Goal: Transaction & Acquisition: Purchase product/service

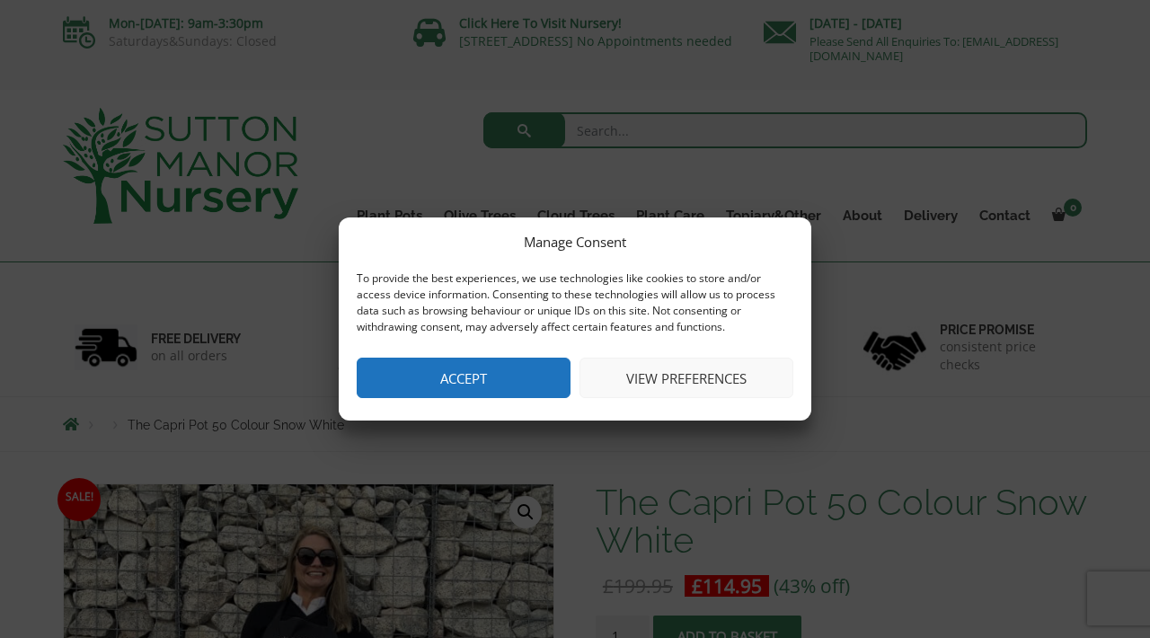
click at [524, 396] on button "Accept" at bounding box center [464, 378] width 214 height 40
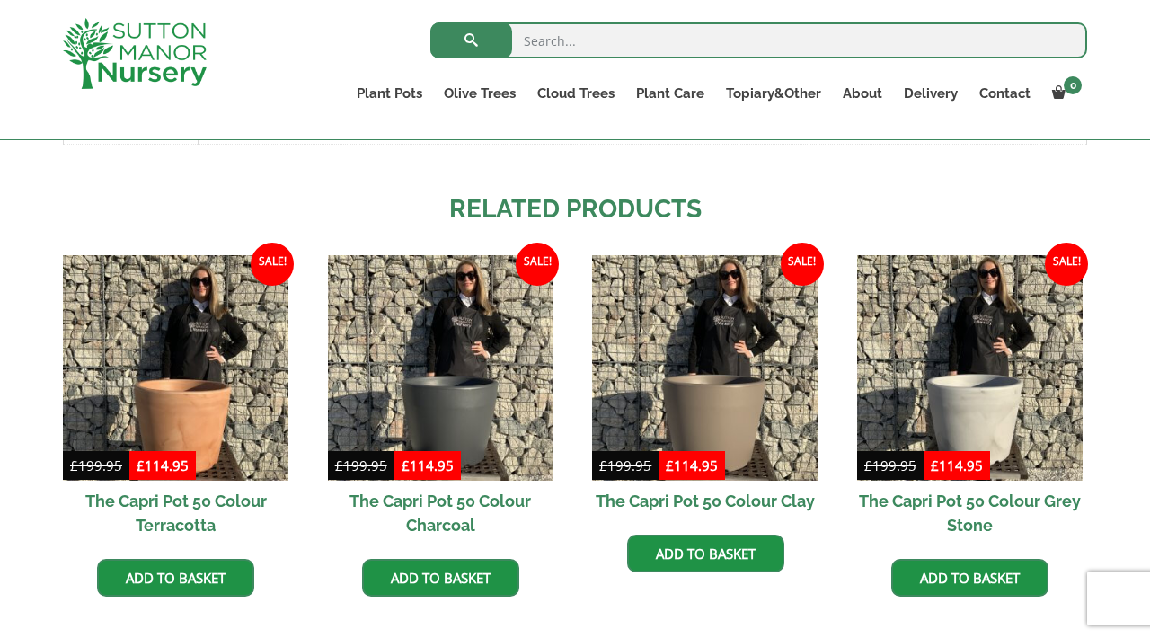
scroll to position [1162, 0]
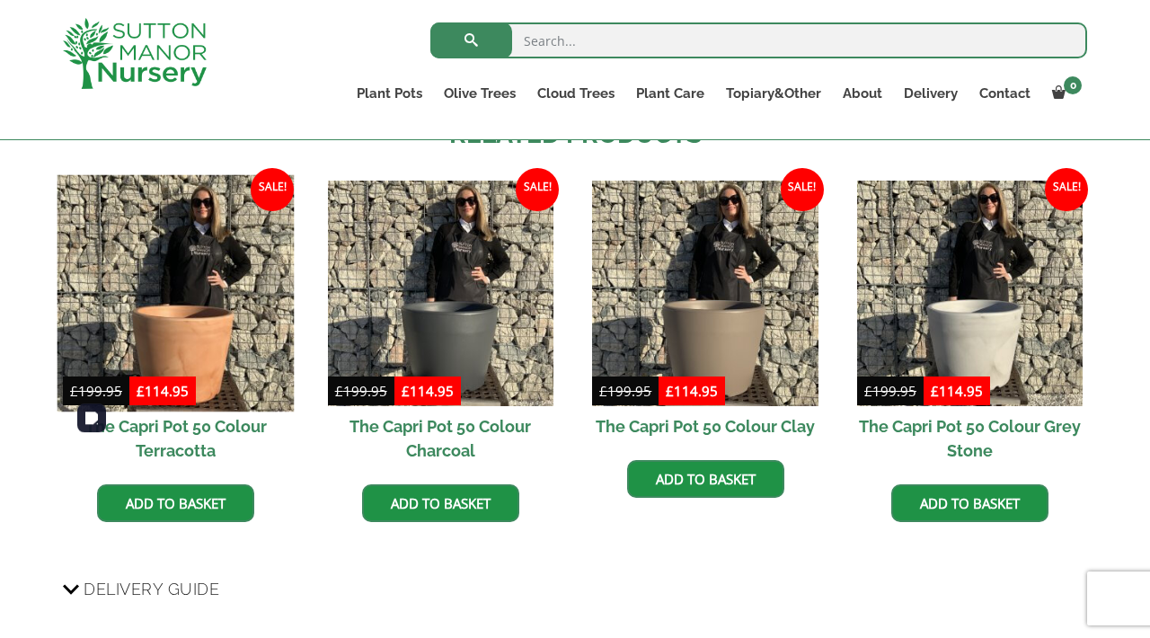
click at [202, 411] on img at bounding box center [175, 292] width 237 height 237
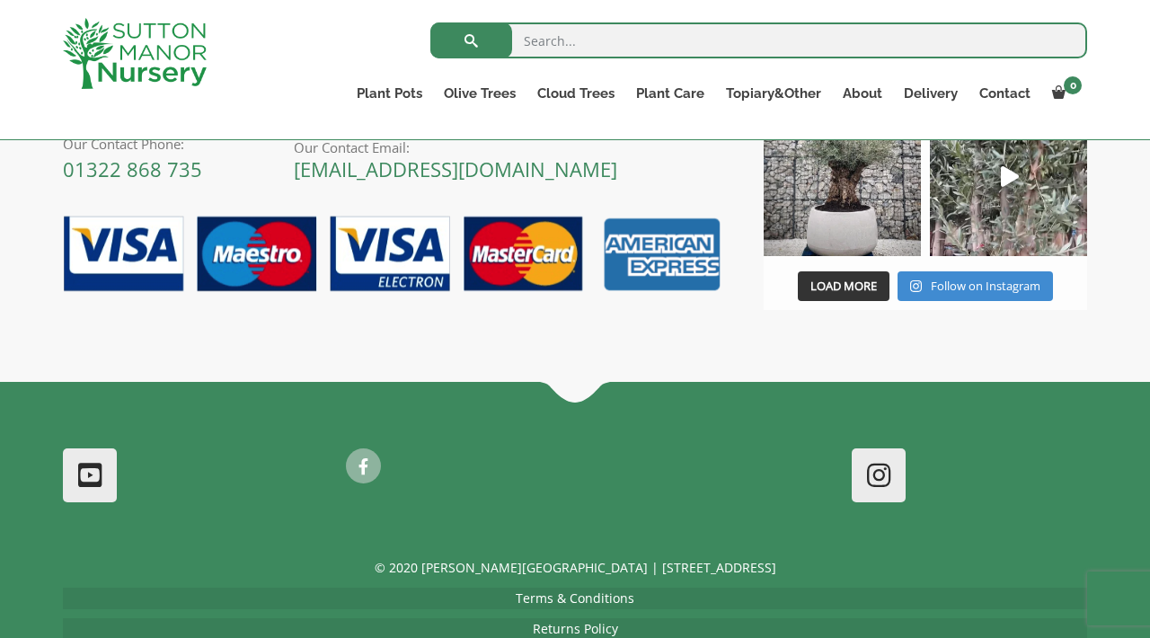
scroll to position [2020, 0]
